Goal: Transaction & Acquisition: Purchase product/service

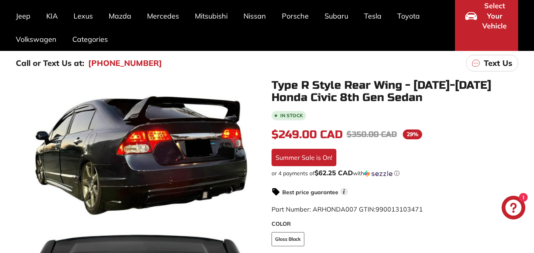
scroll to position [119, 0]
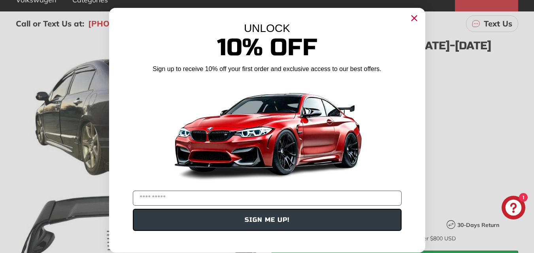
click at [412, 19] on icon "Close dialog" at bounding box center [413, 18] width 5 height 5
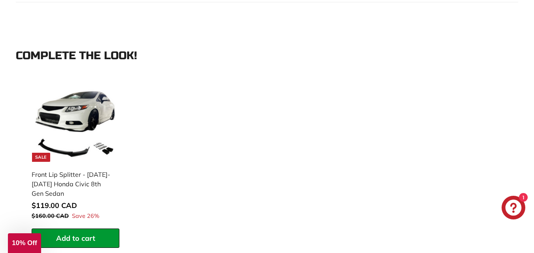
scroll to position [790, 0]
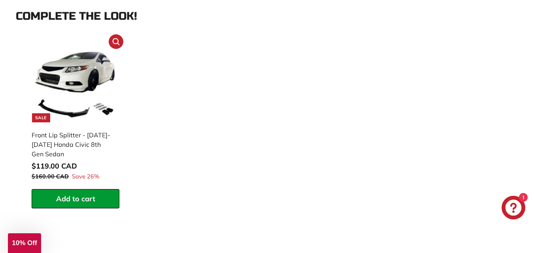
click at [91, 92] on img at bounding box center [75, 82] width 81 height 81
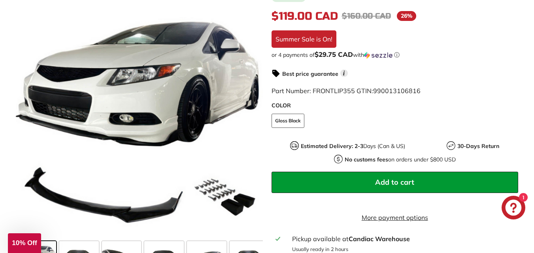
scroll to position [40, 0]
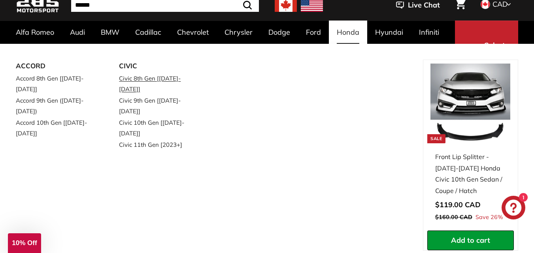
click at [136, 78] on link "Civic 8th Gen [[DATE]-[DATE]]" at bounding box center [159, 84] width 81 height 22
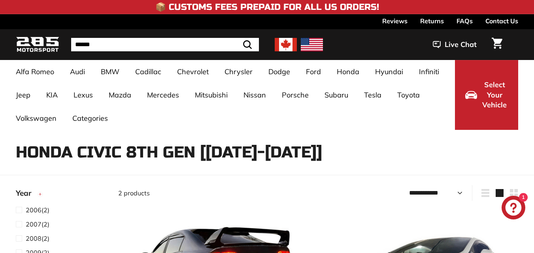
select select "**********"
